Goal: Transaction & Acquisition: Purchase product/service

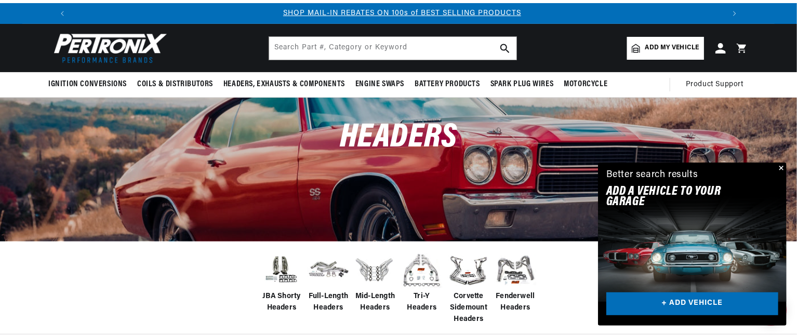
scroll to position [0, 649]
click at [331, 50] on input "text" at bounding box center [392, 48] width 247 height 23
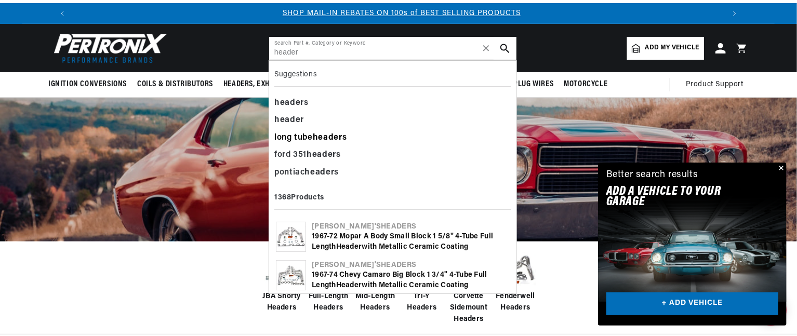
type input "header"
click at [332, 134] on b "header" at bounding box center [328, 138] width 30 height 8
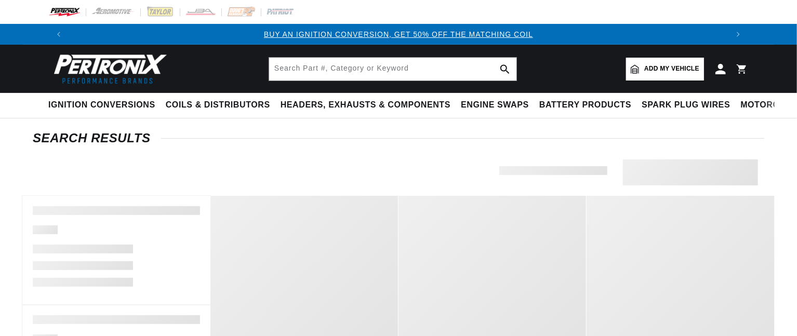
type input "long tube headers"
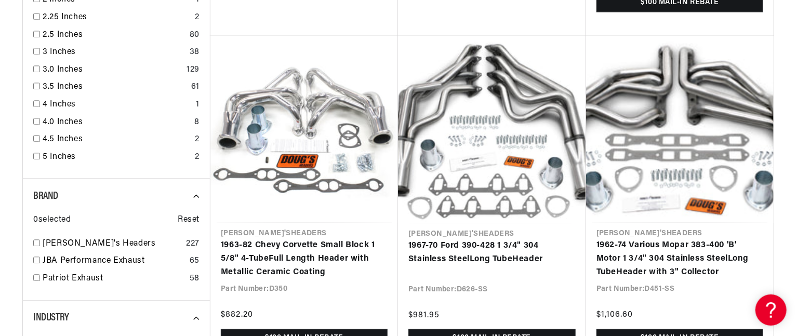
scroll to position [0, 355]
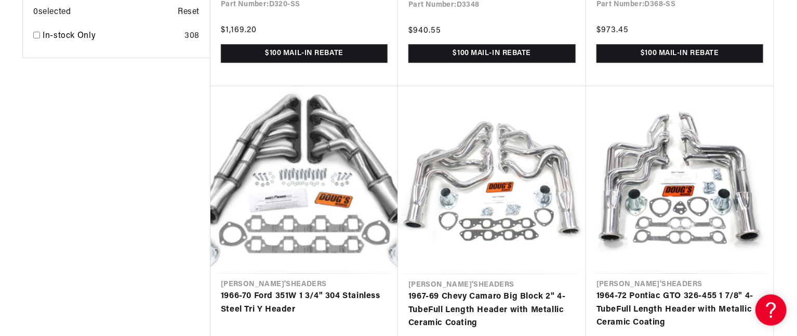
scroll to position [0, 1298]
click at [354, 290] on link "1966-70 Ford 351W 1 3/4" 304 Stainless Steel Tri Y Header" at bounding box center [304, 303] width 167 height 27
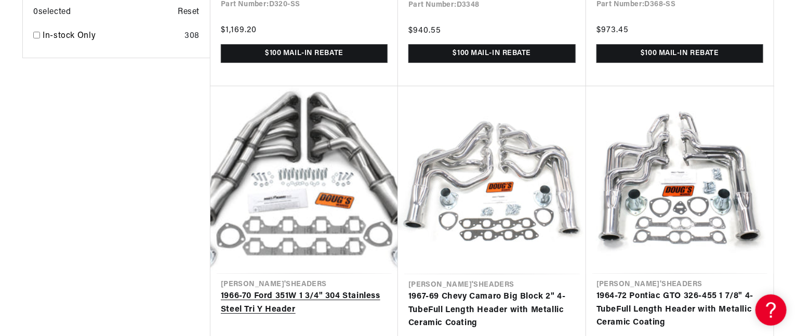
click at [354, 290] on link "1966-70 Ford 351W 1 3/4" 304 Stainless Steel Tri Y Header" at bounding box center [304, 303] width 167 height 27
